Goal: Task Accomplishment & Management: Manage account settings

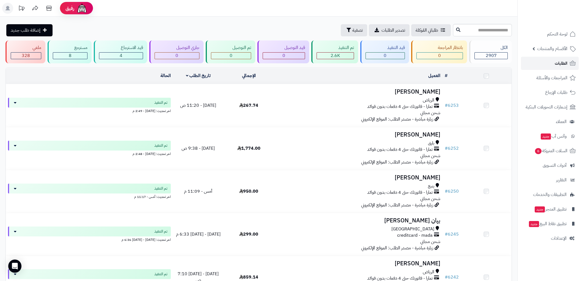
click at [561, 62] on span "الطلبات" at bounding box center [561, 63] width 13 height 8
click at [552, 149] on span "السلات المتروكة 6" at bounding box center [550, 151] width 33 height 8
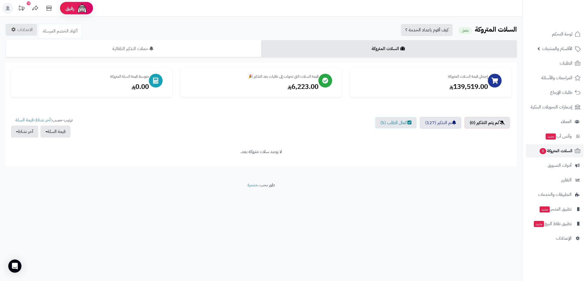
click at [569, 152] on span "السلات المتروكة 0" at bounding box center [555, 151] width 33 height 8
click at [564, 33] on span "لوحة التحكم" at bounding box center [562, 34] width 20 height 8
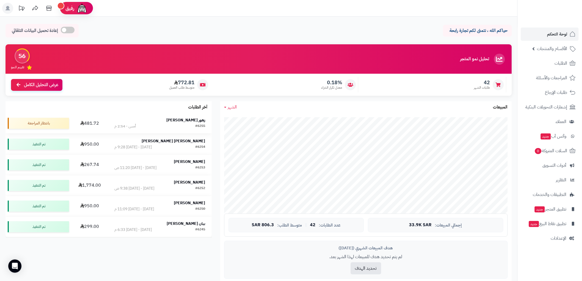
click at [199, 119] on strong "زهور [PERSON_NAME]" at bounding box center [186, 120] width 39 height 6
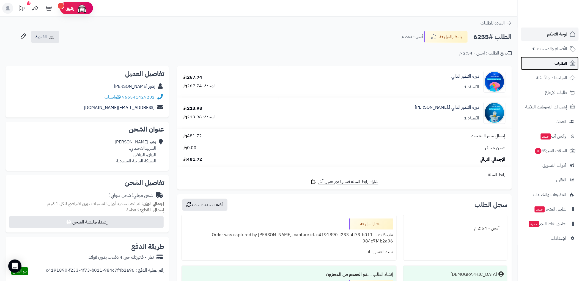
click at [562, 58] on link "الطلبات" at bounding box center [550, 63] width 58 height 13
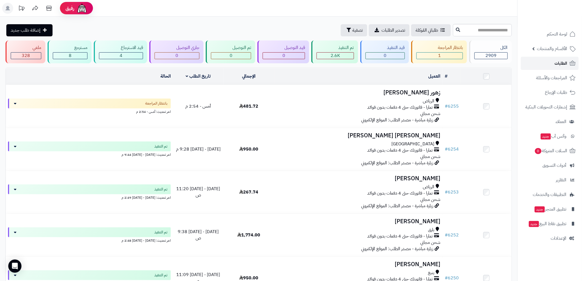
click at [562, 64] on span "الطلبات" at bounding box center [561, 63] width 13 height 8
click at [558, 34] on span "لوحة التحكم" at bounding box center [557, 34] width 20 height 8
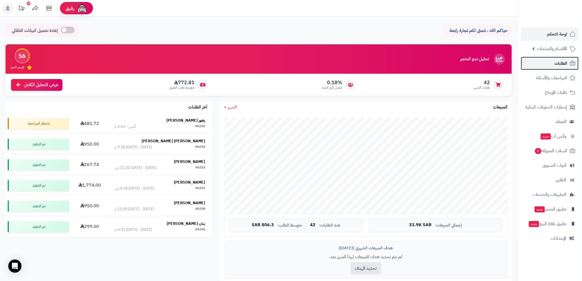
click at [560, 65] on span "الطلبات" at bounding box center [561, 63] width 13 height 8
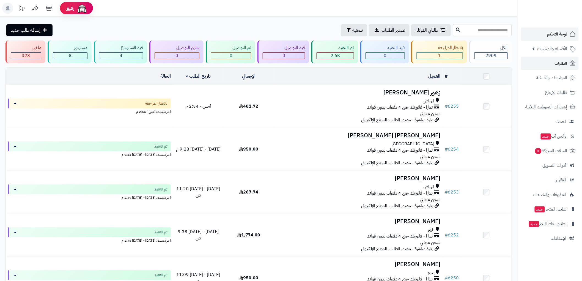
click at [565, 29] on link "لوحة التحكم" at bounding box center [550, 34] width 58 height 13
